Goal: Error: Check status

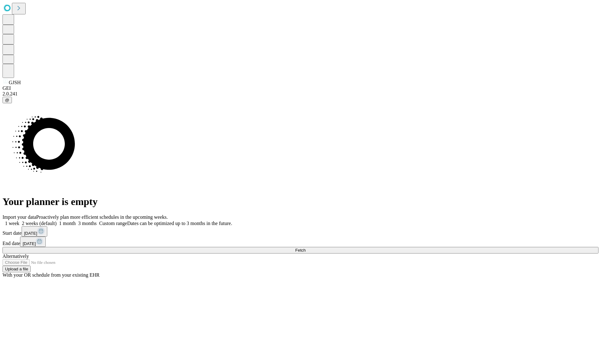
click at [305, 248] on span "Fetch" at bounding box center [300, 250] width 10 height 5
